Goal: Transaction & Acquisition: Purchase product/service

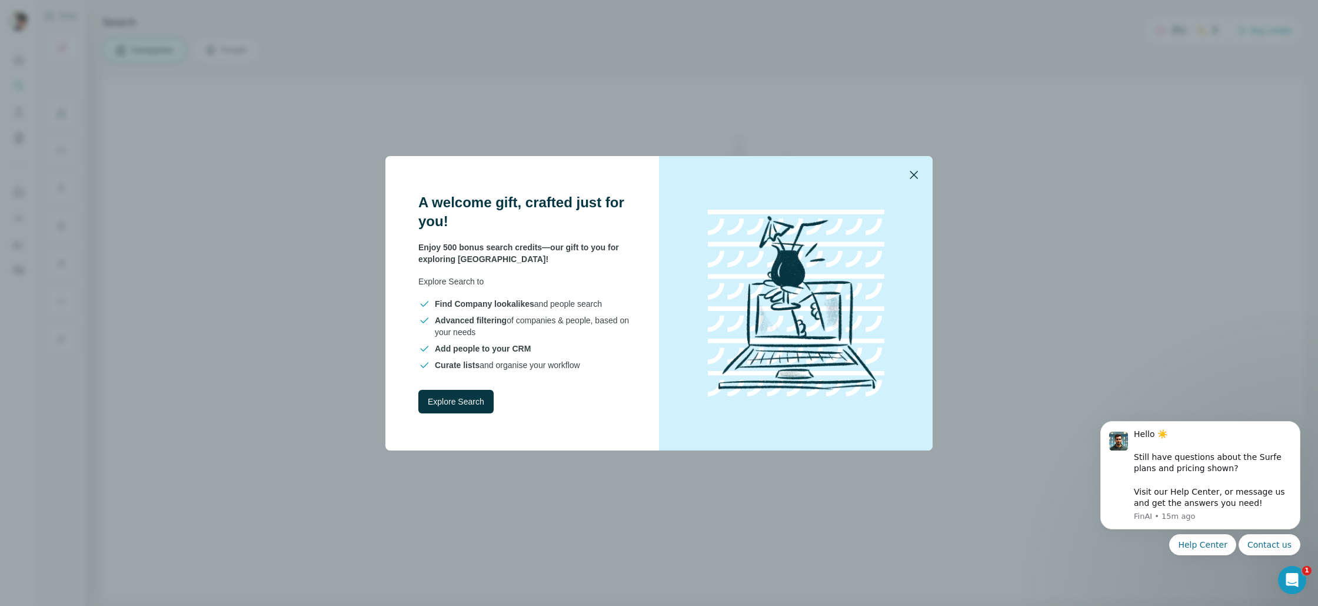
click at [916, 173] on icon "button" at bounding box center [914, 175] width 14 height 14
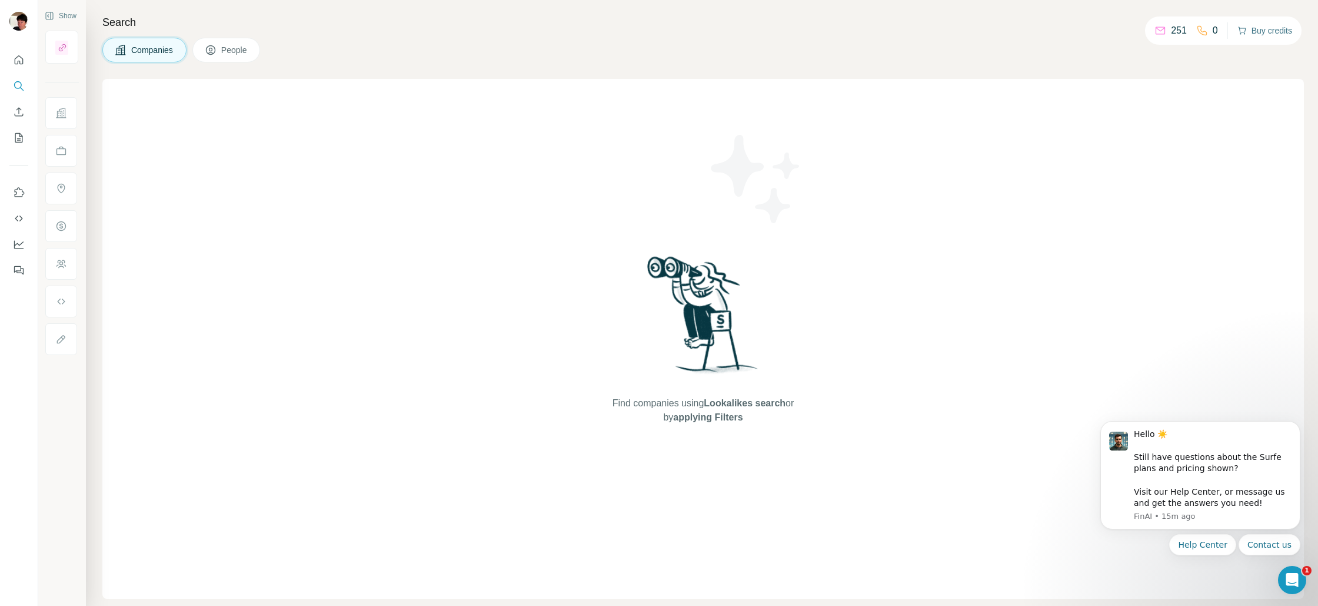
click at [1265, 26] on button "Buy credits" at bounding box center [1265, 30] width 55 height 16
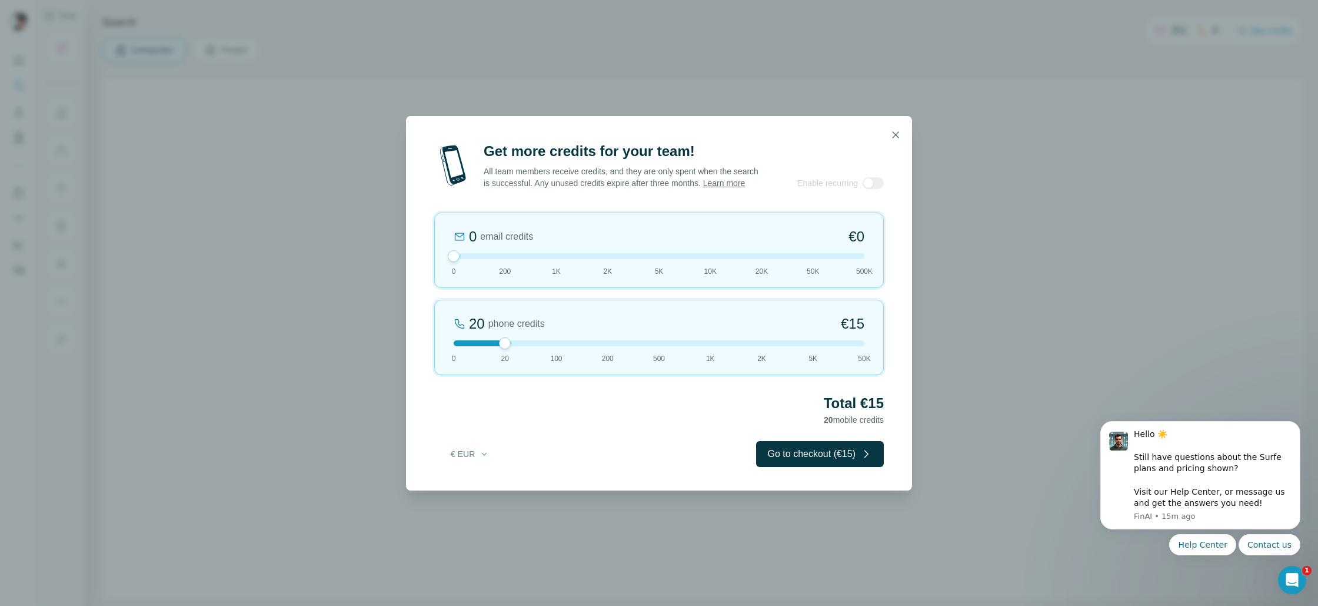
drag, startPoint x: 505, startPoint y: 261, endPoint x: 408, endPoint y: 260, distance: 96.5
click at [408, 260] on div "Get more credits for your team! All team members receive credits, and they are …" at bounding box center [659, 316] width 506 height 348
drag, startPoint x: 503, startPoint y: 351, endPoint x: 564, endPoint y: 354, distance: 60.7
click at [564, 354] on div "100 phone credits €[PHONE_NUMBER] 1K 2K 5K 50K" at bounding box center [659, 337] width 450 height 75
drag, startPoint x: 557, startPoint y: 346, endPoint x: 604, endPoint y: 348, distance: 47.1
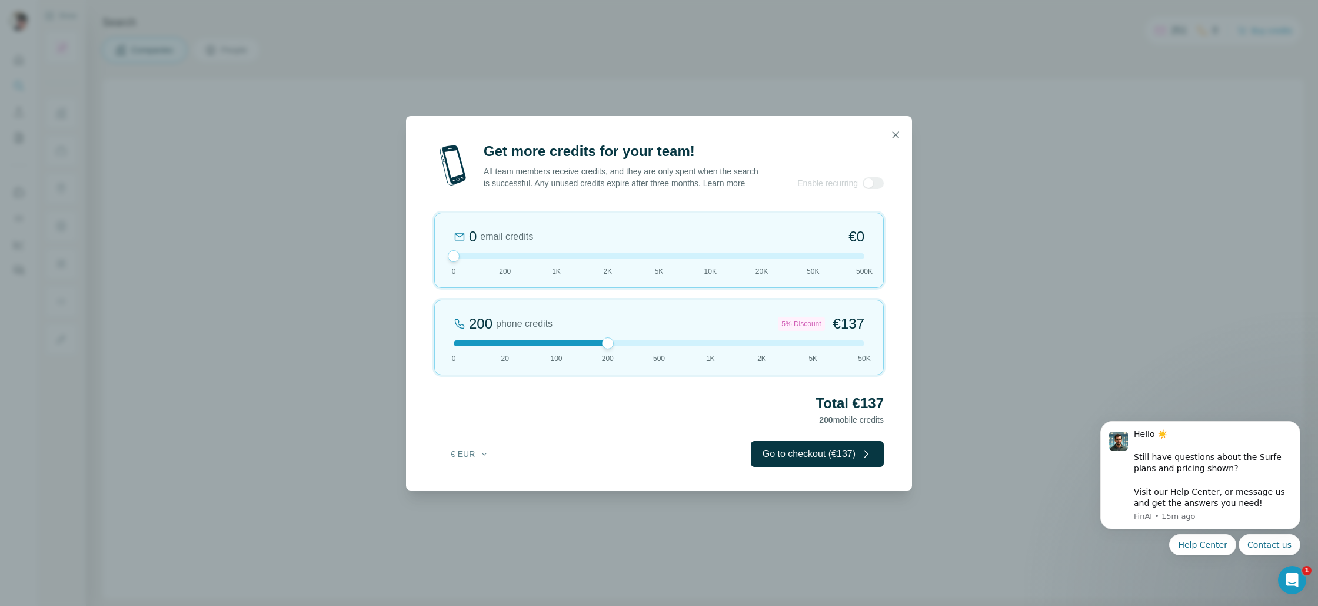
click at [604, 348] on div at bounding box center [608, 343] width 12 height 12
click at [794, 456] on button "Go to checkout (€137)" at bounding box center [817, 454] width 133 height 26
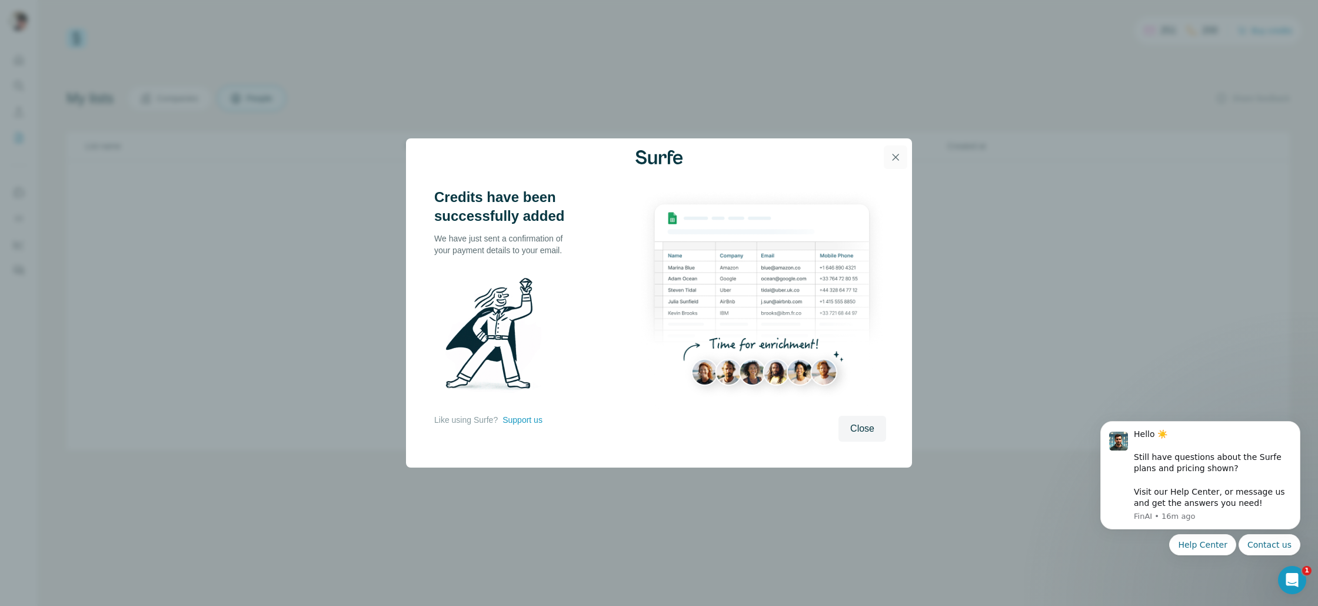
click at [904, 157] on button "button" at bounding box center [896, 157] width 24 height 24
